Goal: Check status

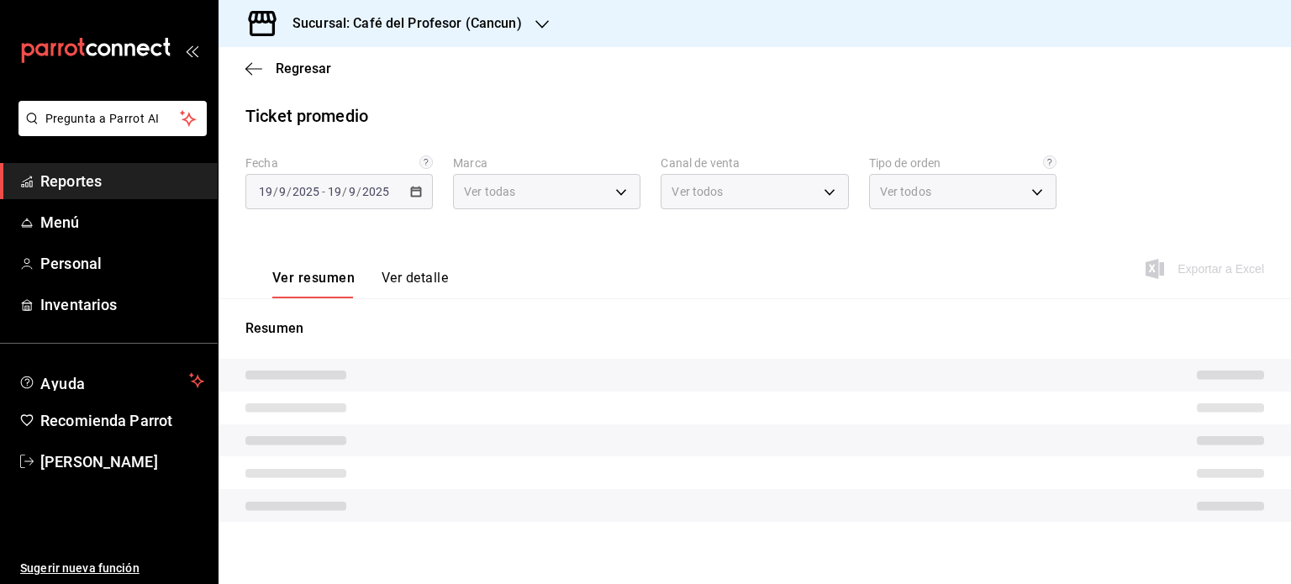
type input "c124c12d-dc0e-4a3d-911f-5b13390841f9"
type input "PARROT,UBER_EATS,RAPPI,DIDI_FOOD,ONLINE"
type input "e63addf7-f6de-41eb-9ab7-971b33c4aeea,82f5e9ba-350f-4f34-814f-532dfac66924,349f8…"
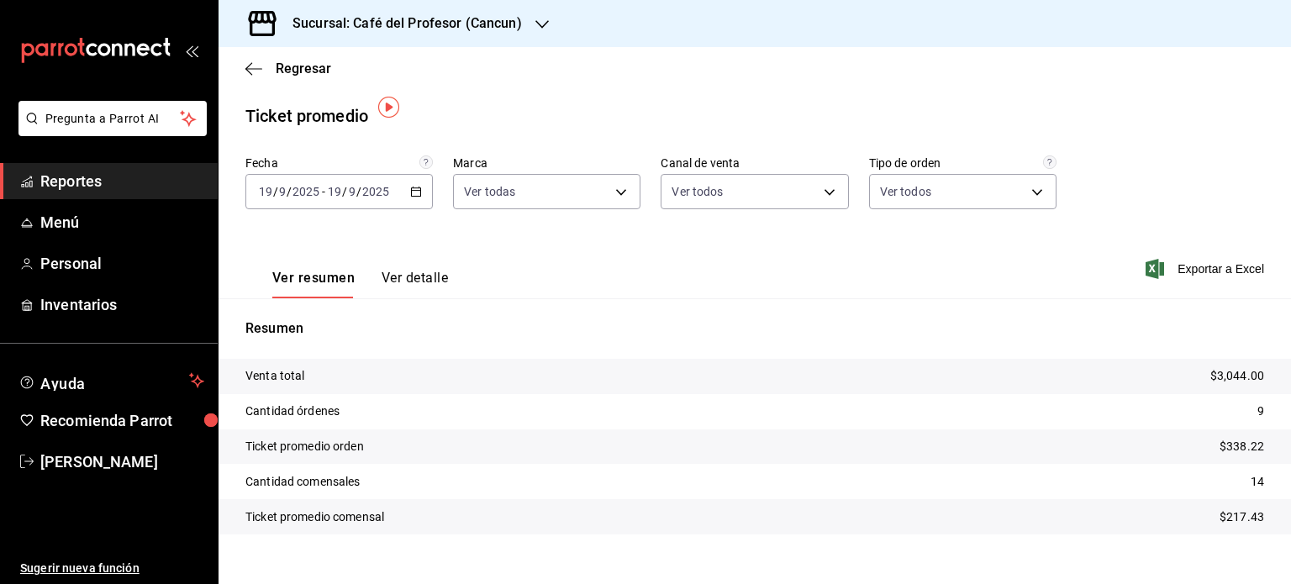
scroll to position [24, 0]
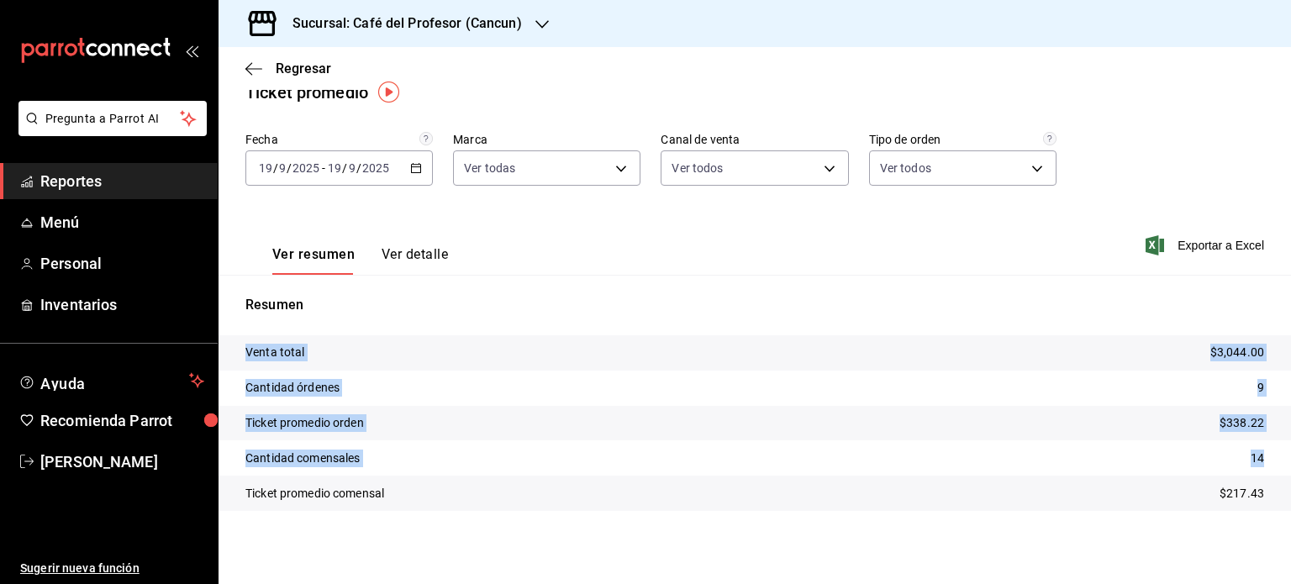
drag, startPoint x: 1278, startPoint y: 533, endPoint x: 1278, endPoint y: 457, distance: 76.5
click at [1278, 457] on div "Regresar Ticket promedio Fecha 2025-09-19 19 / 9 / 2025 - 2025-09-19 19 / 9 / 2…" at bounding box center [755, 315] width 1073 height 537
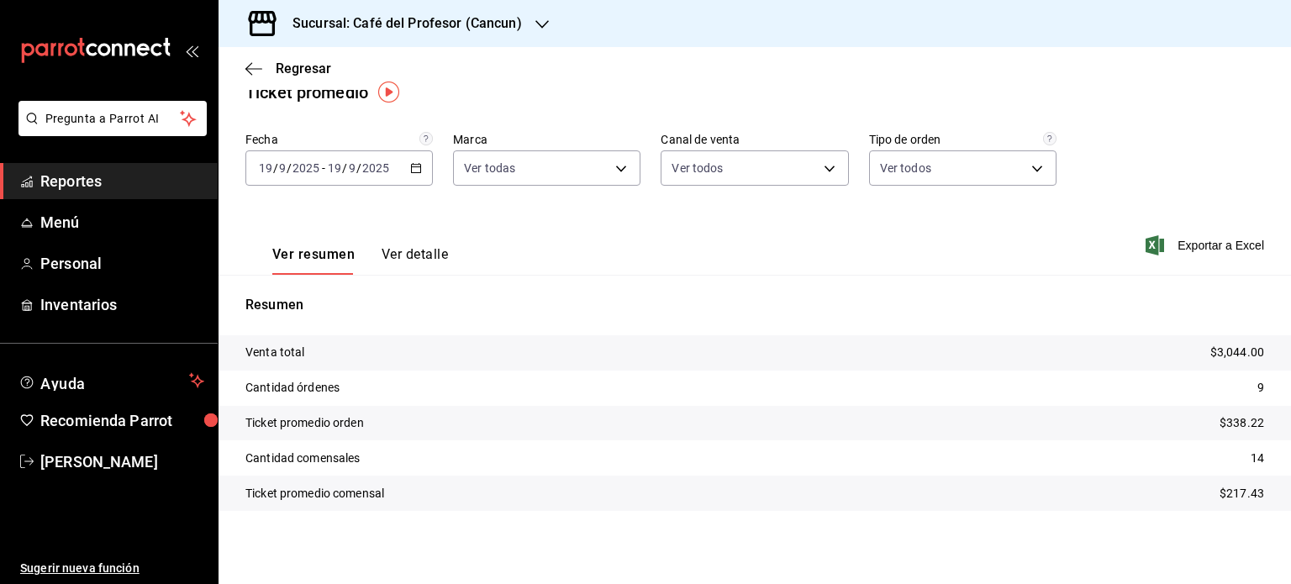
click at [1207, 178] on div "Fecha 2025-09-19 19 / 9 / 2025 - 2025-09-19 19 / 9 / 2025 Marca Ver todas c124c…" at bounding box center [755, 169] width 1019 height 74
click at [528, 24] on div "Sucursal: Café del Profesor (Cancun)" at bounding box center [394, 23] width 324 height 47
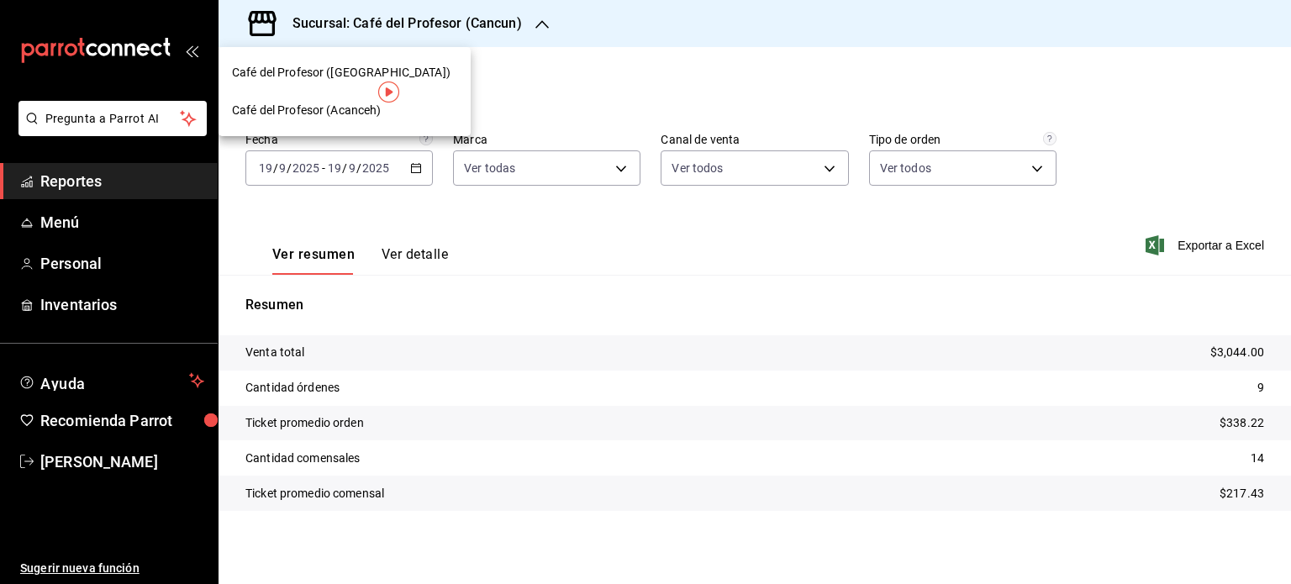
click at [340, 110] on span "Café del Profesor (Acanceh)" at bounding box center [307, 111] width 150 height 18
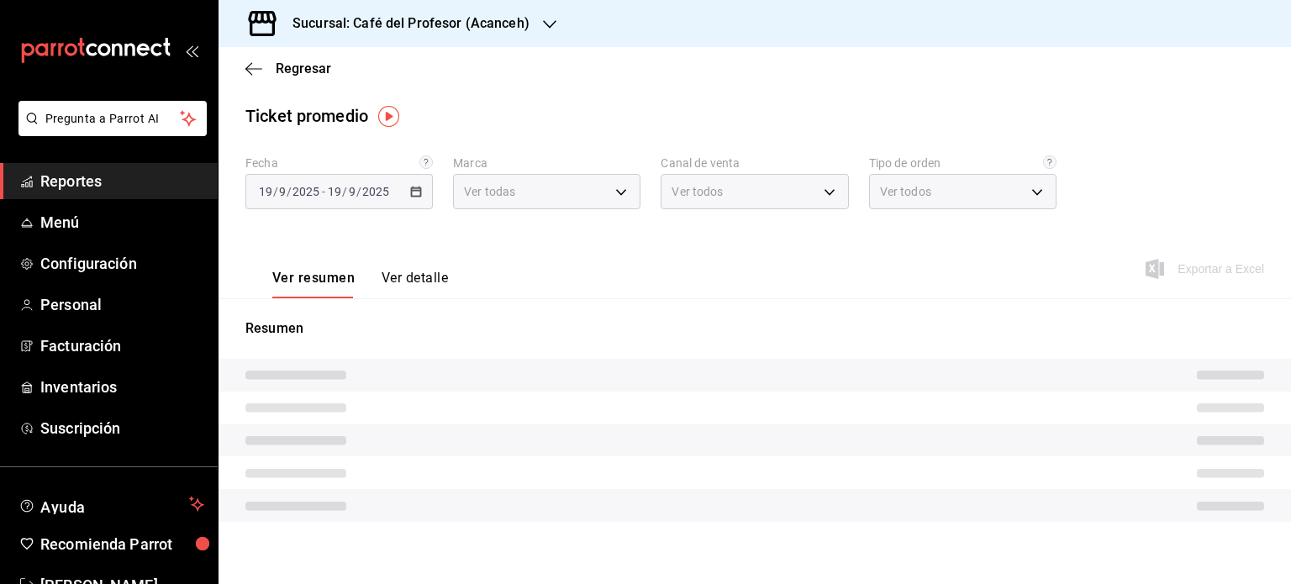
type input "c1a8b8e6-187f-497f-b24d-8667d510d931"
type input "PARROT,UBER_EATS,RAPPI,DIDI_FOOD,ONLINE"
type input "99069c6f-e846-4fc1-9016-e748b9826b9b,8afcca48-0c66-4abf-95bf-b9246351978b,cf6df…"
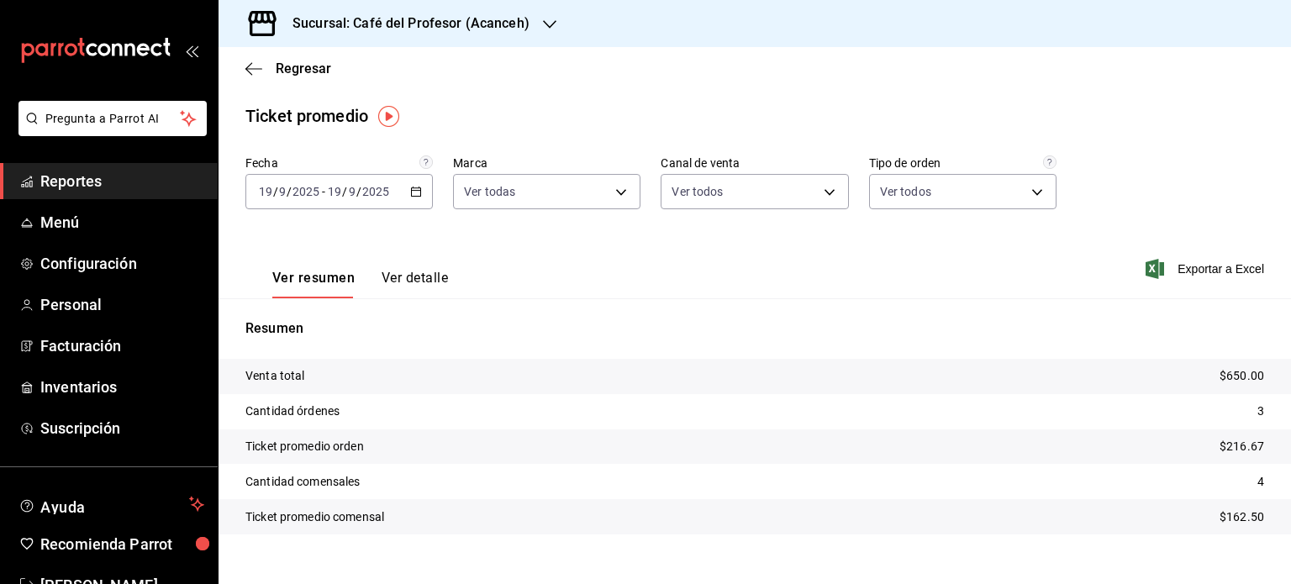
click at [245, 66] on div "Regresar" at bounding box center [755, 68] width 1073 height 43
click at [256, 68] on icon "button" at bounding box center [254, 68] width 17 height 1
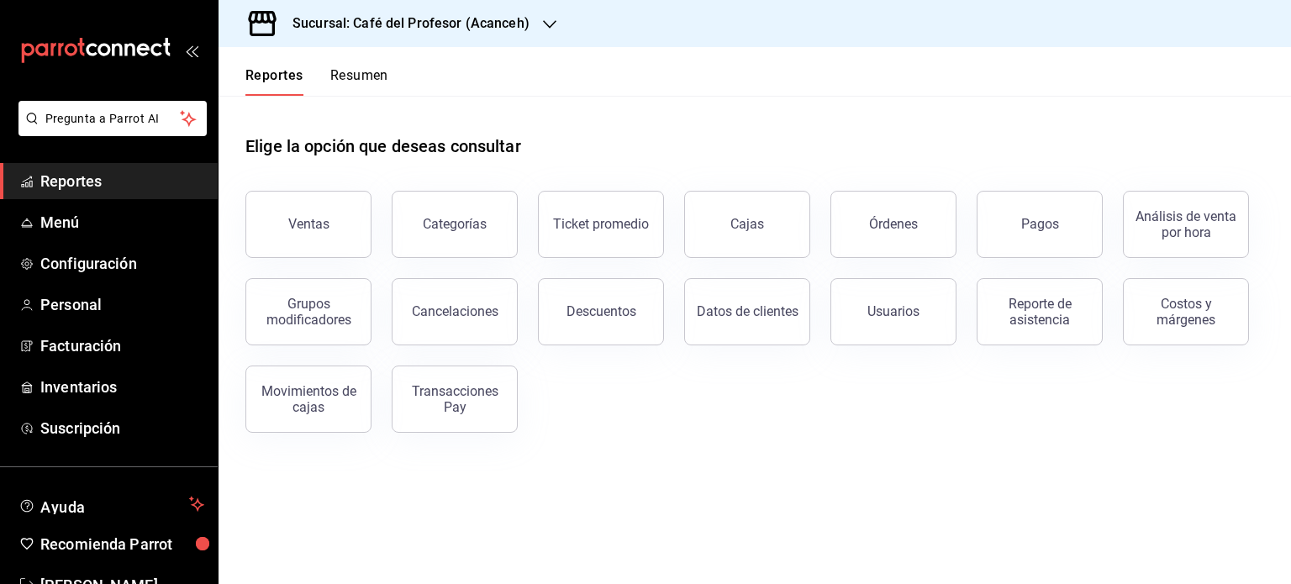
click at [375, 71] on button "Resumen" at bounding box center [359, 81] width 58 height 29
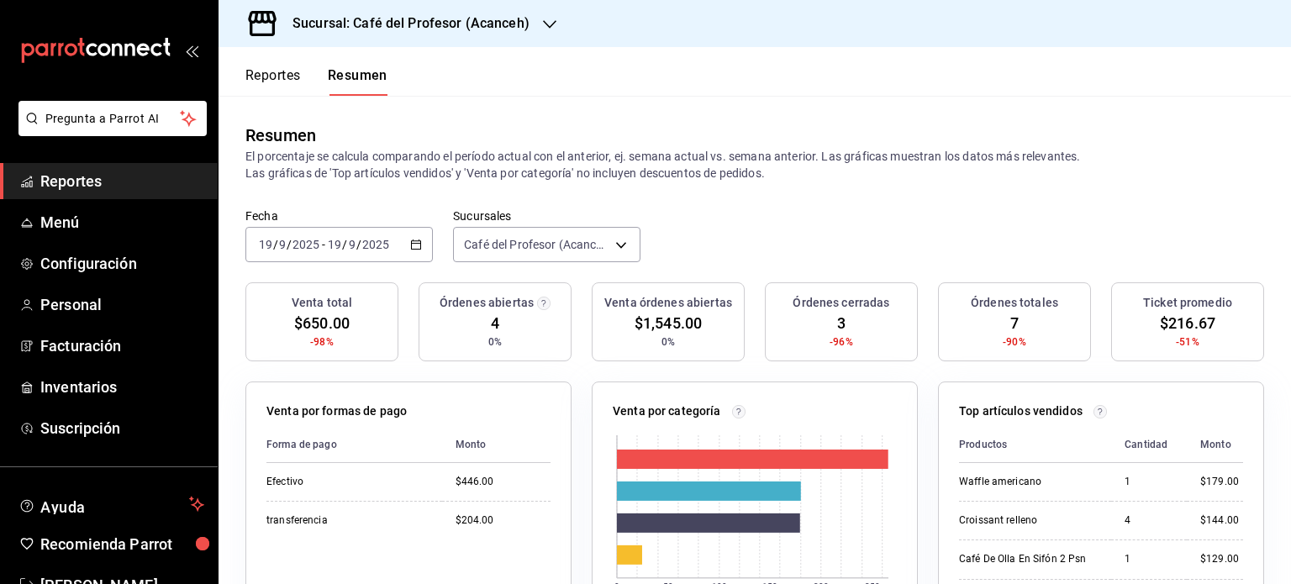
click at [548, 24] on icon "button" at bounding box center [549, 24] width 13 height 8
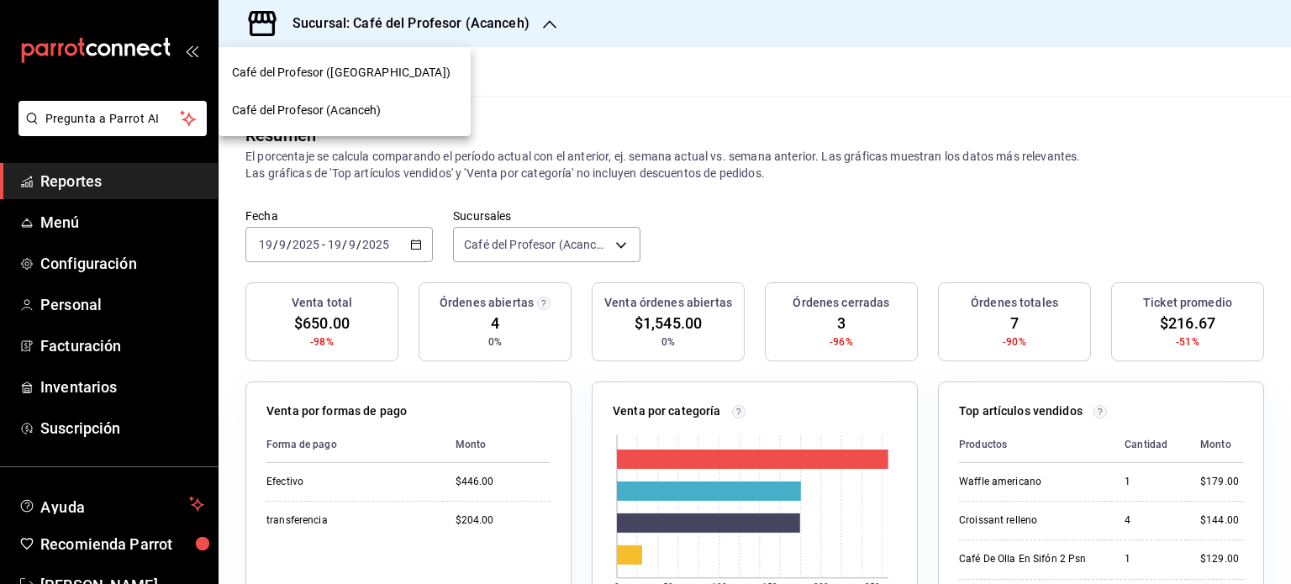
click at [400, 80] on div "Café del Profesor ([GEOGRAPHIC_DATA])" at bounding box center [344, 73] width 225 height 18
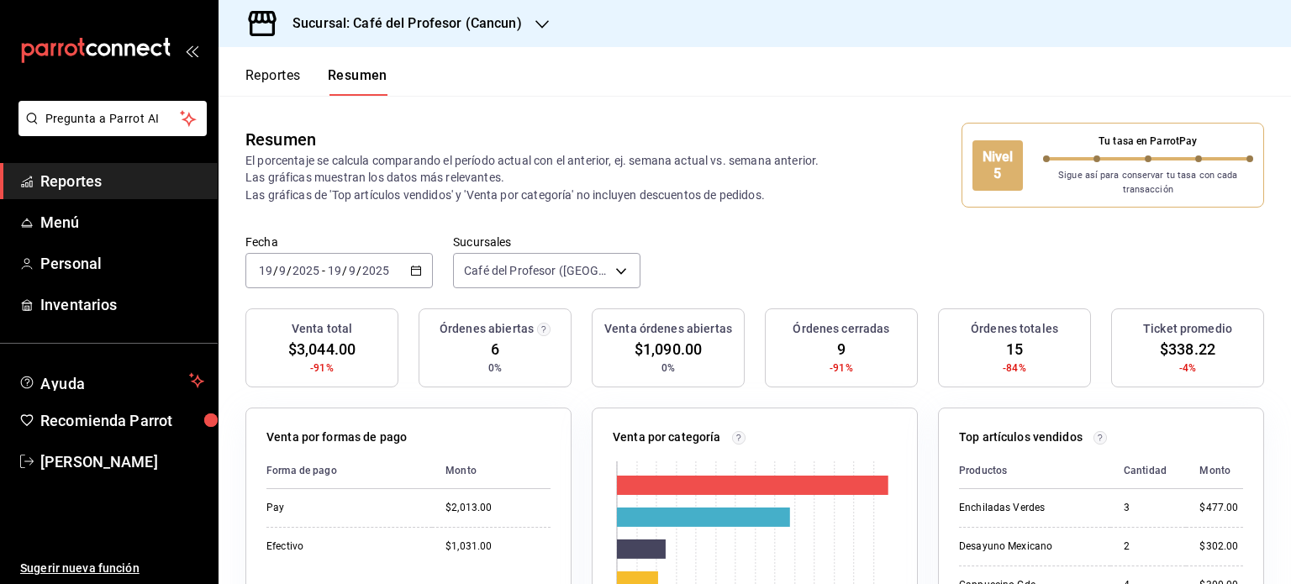
click at [525, 23] on div "Sucursal: Café del Profesor (Cancun)" at bounding box center [394, 23] width 324 height 47
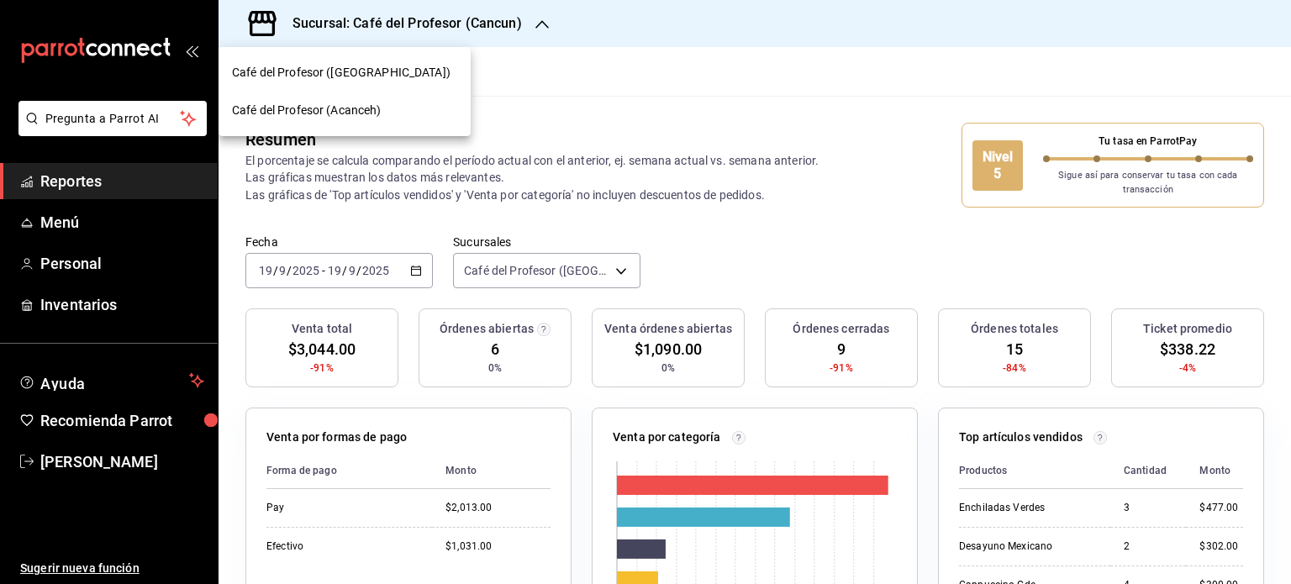
click at [415, 109] on div "Café del Profesor (Acanceh)" at bounding box center [344, 111] width 225 height 18
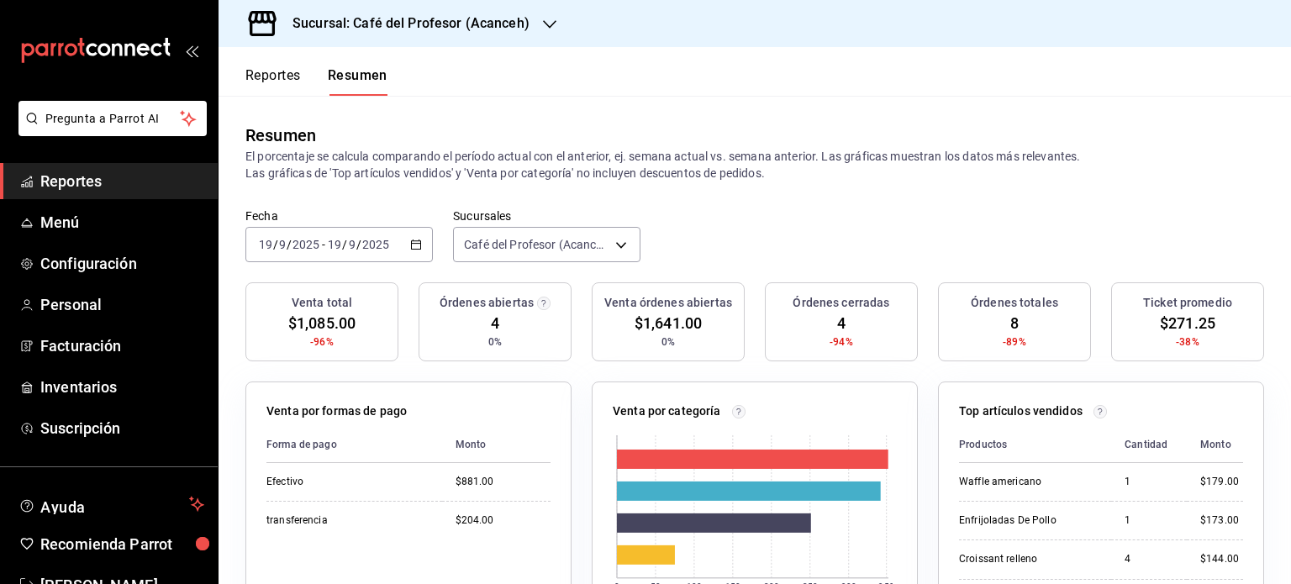
click at [549, 22] on icon "button" at bounding box center [549, 24] width 13 height 13
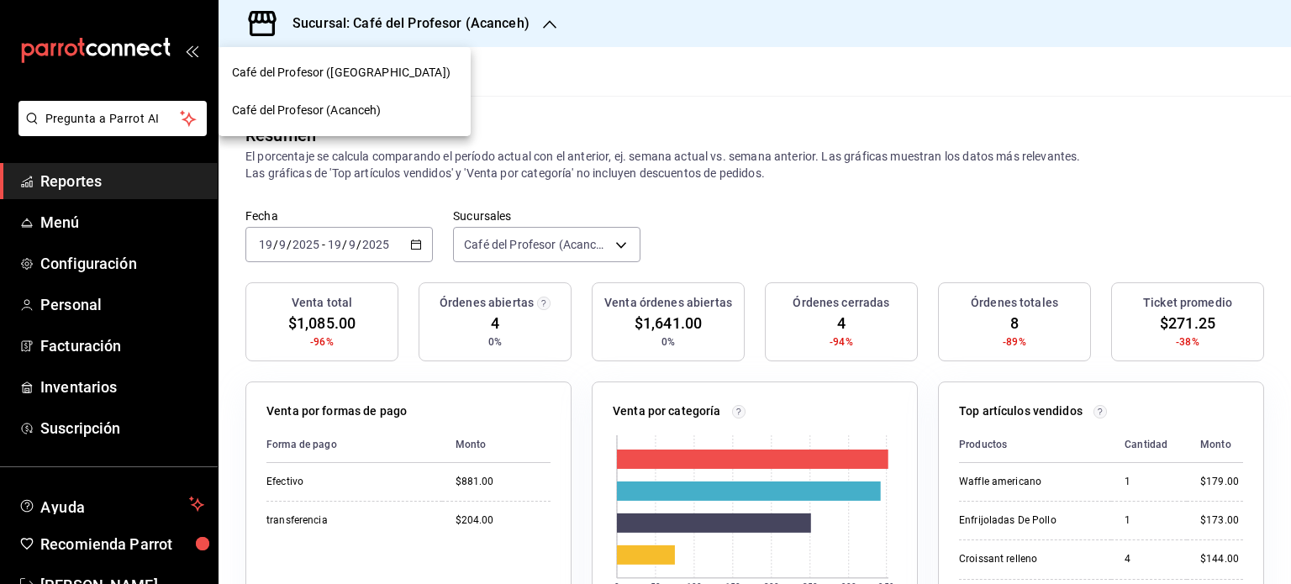
click at [420, 75] on div "Café del Profesor ([GEOGRAPHIC_DATA])" at bounding box center [344, 73] width 225 height 18
